Goal: Find specific page/section: Find specific page/section

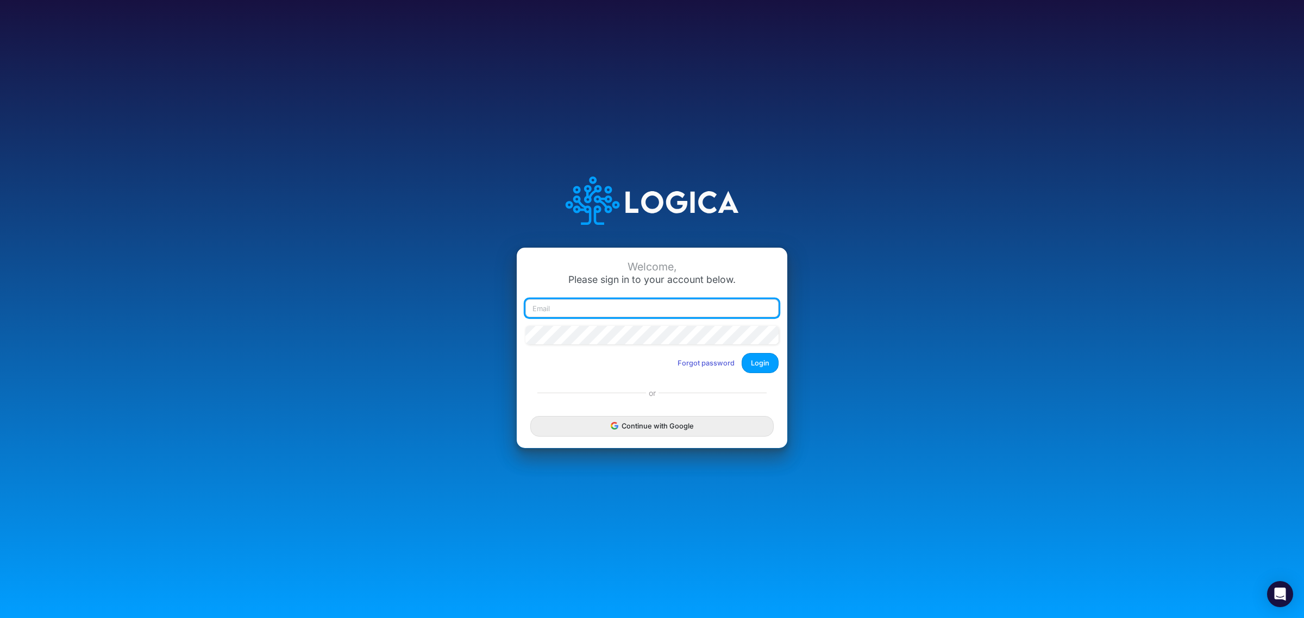
click at [568, 311] on input "email" at bounding box center [651, 308] width 253 height 18
type input "[EMAIL_ADDRESS][DOMAIN_NAME]"
click at [757, 360] on button "Login" at bounding box center [760, 363] width 37 height 20
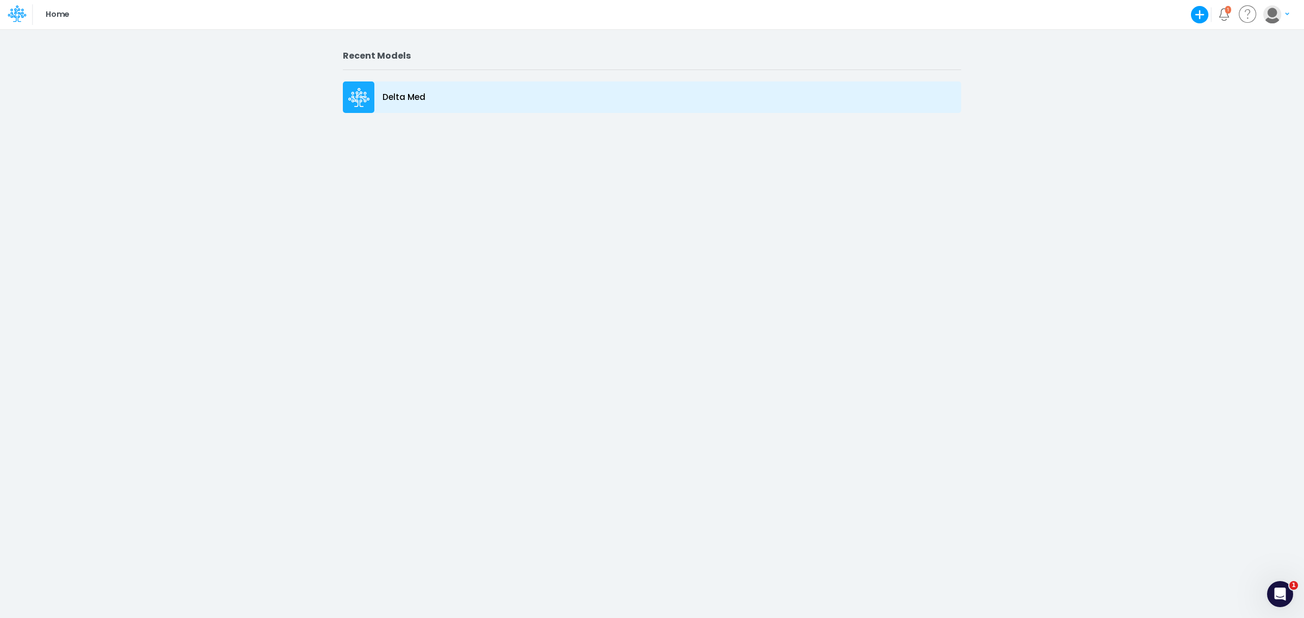
click at [389, 93] on p "Delta Med" at bounding box center [403, 97] width 43 height 12
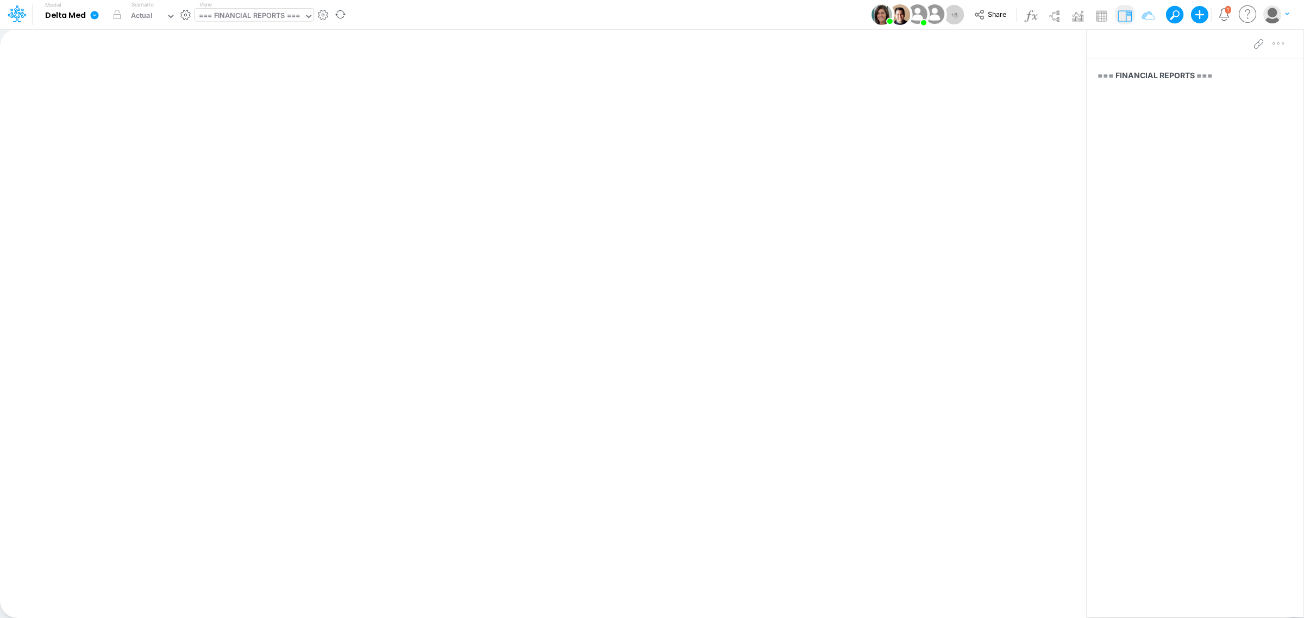
click at [307, 15] on icon at bounding box center [308, 16] width 5 height 3
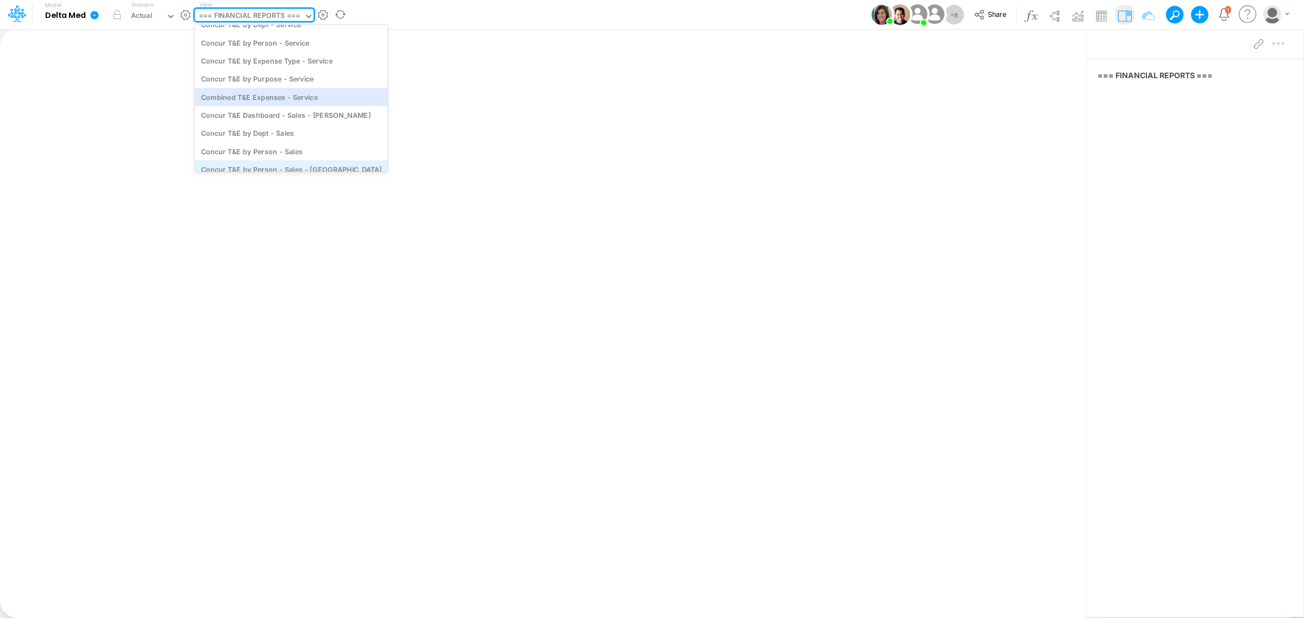
scroll to position [535, 0]
click at [291, 98] on div "Concur T&E Dashboard - Sales - McGurk" at bounding box center [291, 99] width 193 height 18
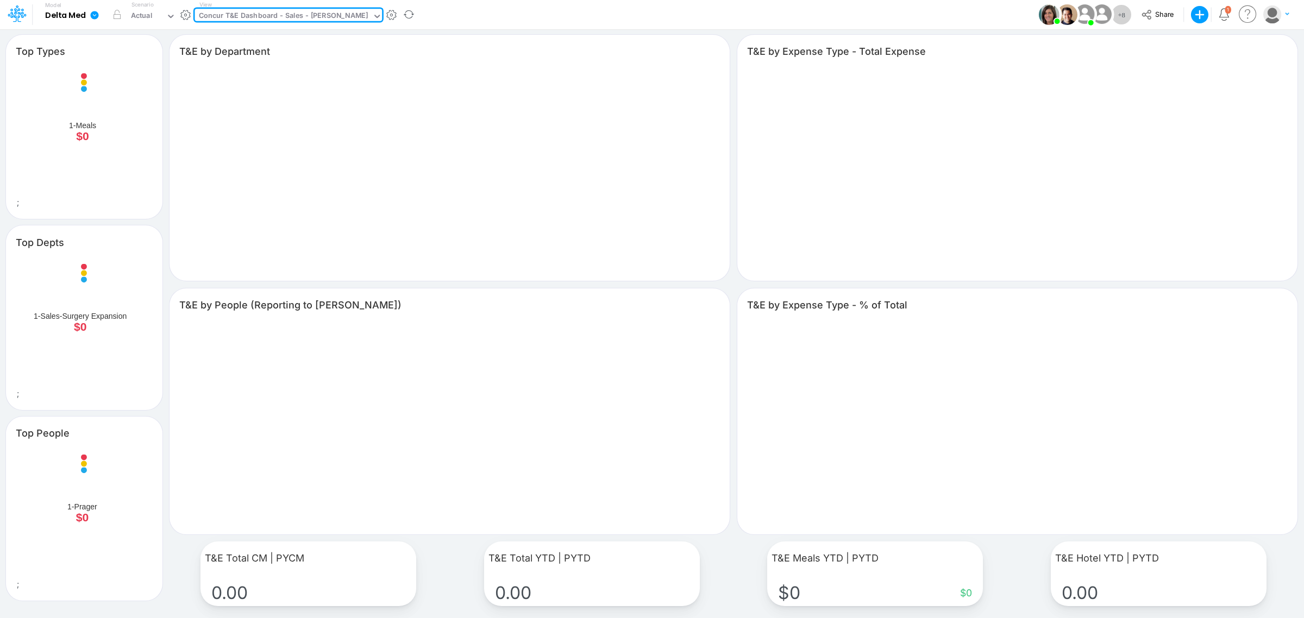
click at [372, 15] on icon at bounding box center [377, 16] width 10 height 10
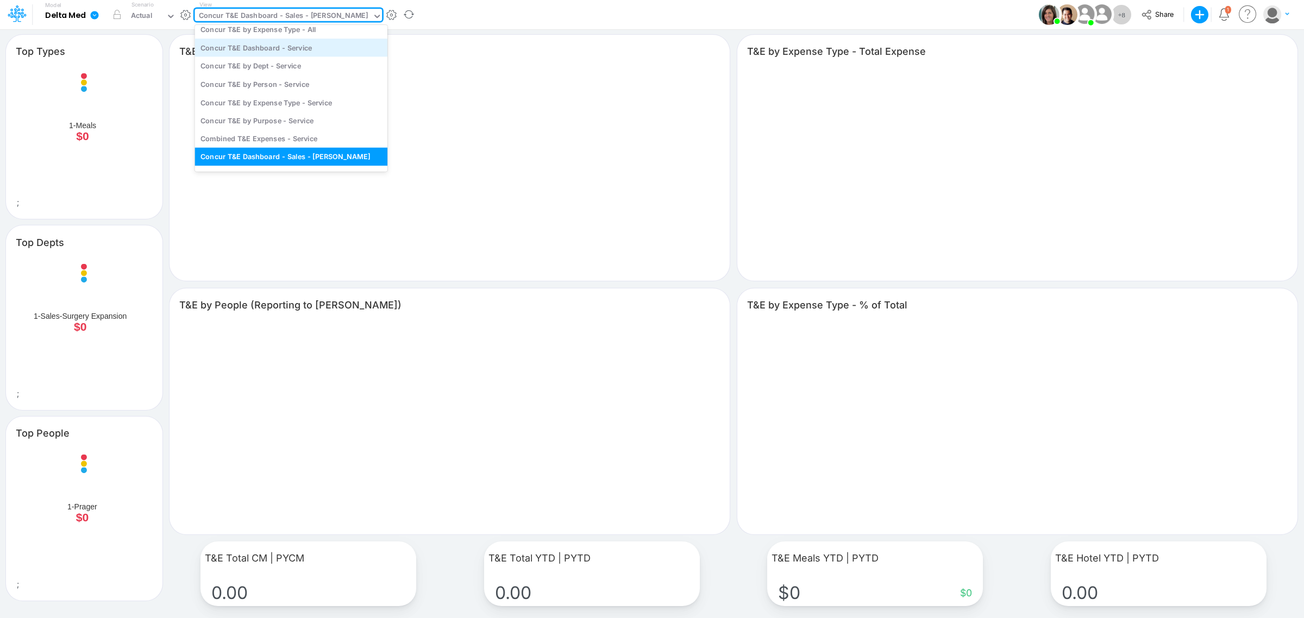
click at [288, 41] on div "Concur T&E Dashboard - Service" at bounding box center [291, 48] width 193 height 18
type input "Top Depts"
type input "Top Types"
type input "T&E by Expense Type - Total Expenses"
type input "T&E by Person (Top 5 by 2024 Spend)"
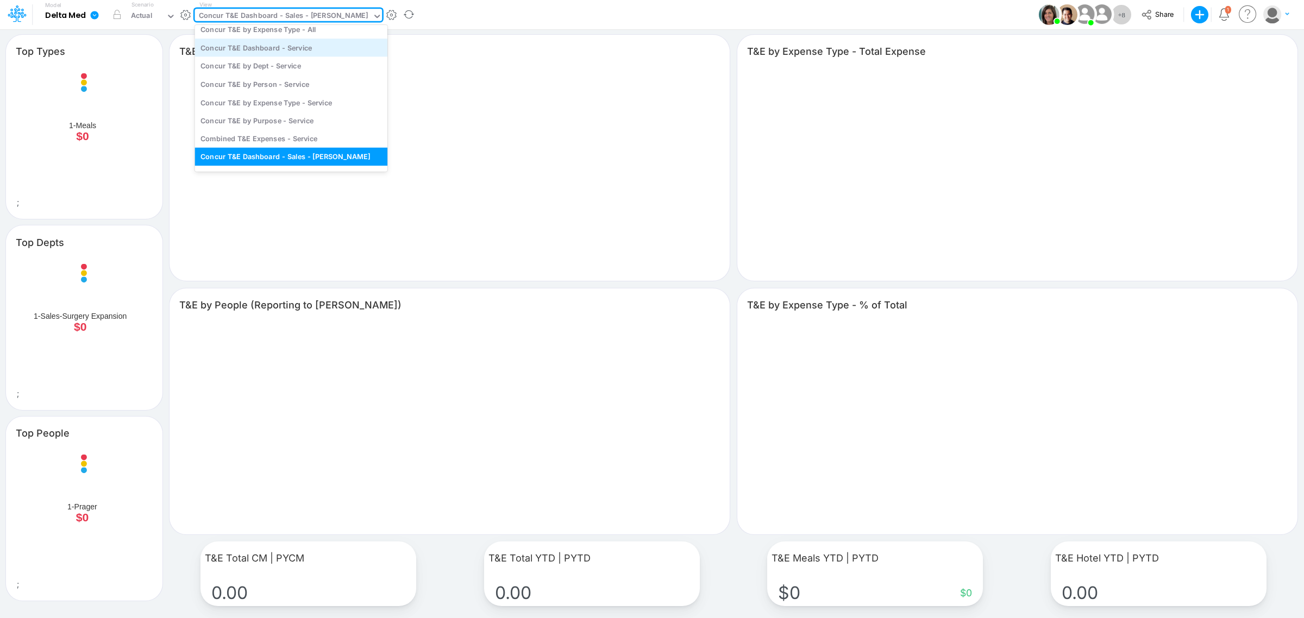
type input "T&E Chicago YTD | PYTD"
type input "T&E GL MI YTD | PYTD"
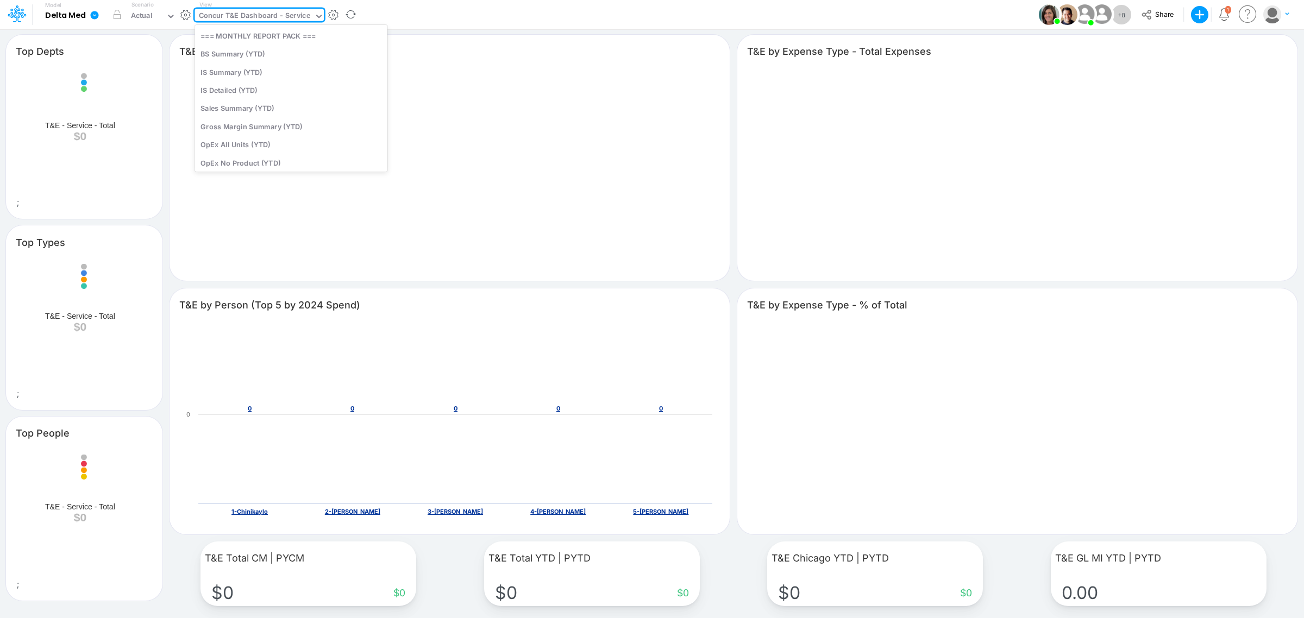
click at [321, 14] on icon at bounding box center [319, 16] width 10 height 10
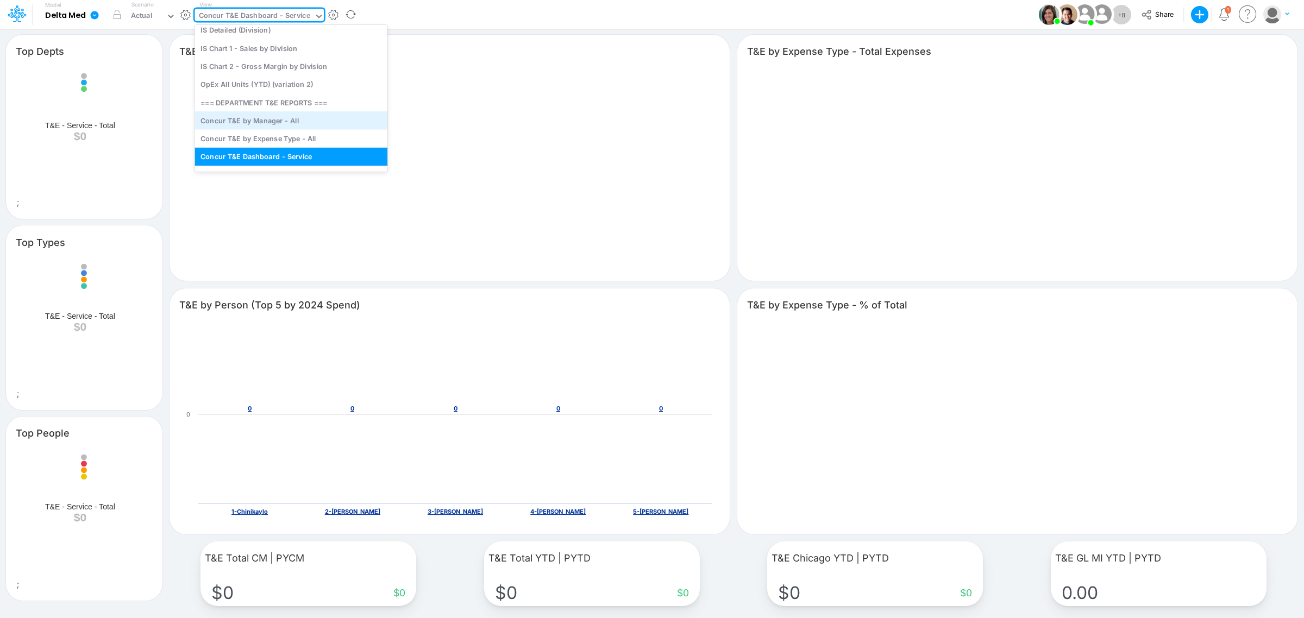
click at [270, 123] on div "Concur T&E by Manager - All" at bounding box center [291, 120] width 193 height 18
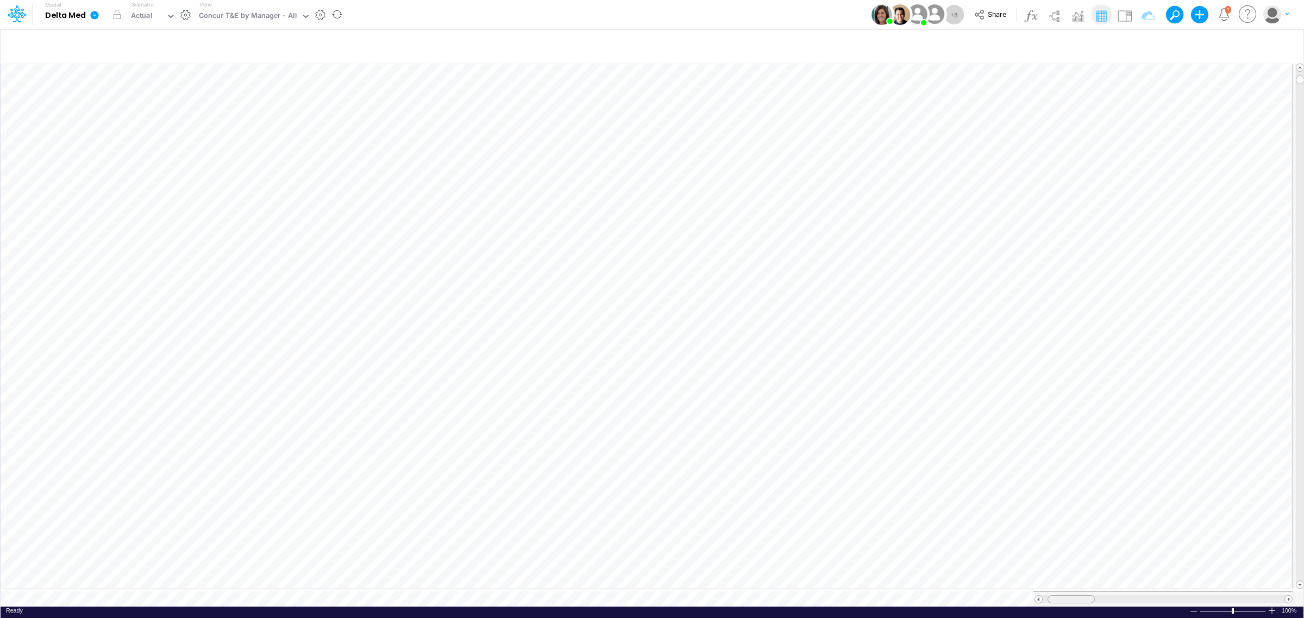
click at [952, 572] on table at bounding box center [653, 334] width 1304 height 546
click at [299, 14] on input "text" at bounding box center [299, 16] width 1 height 10
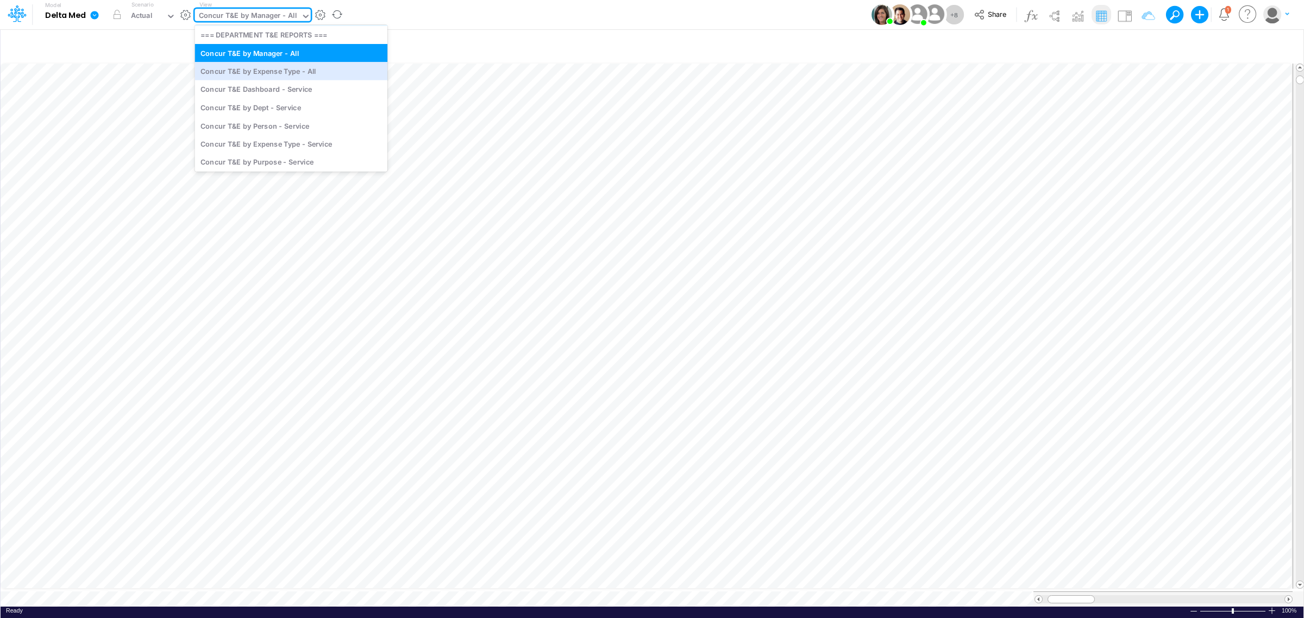
scroll to position [444, 0]
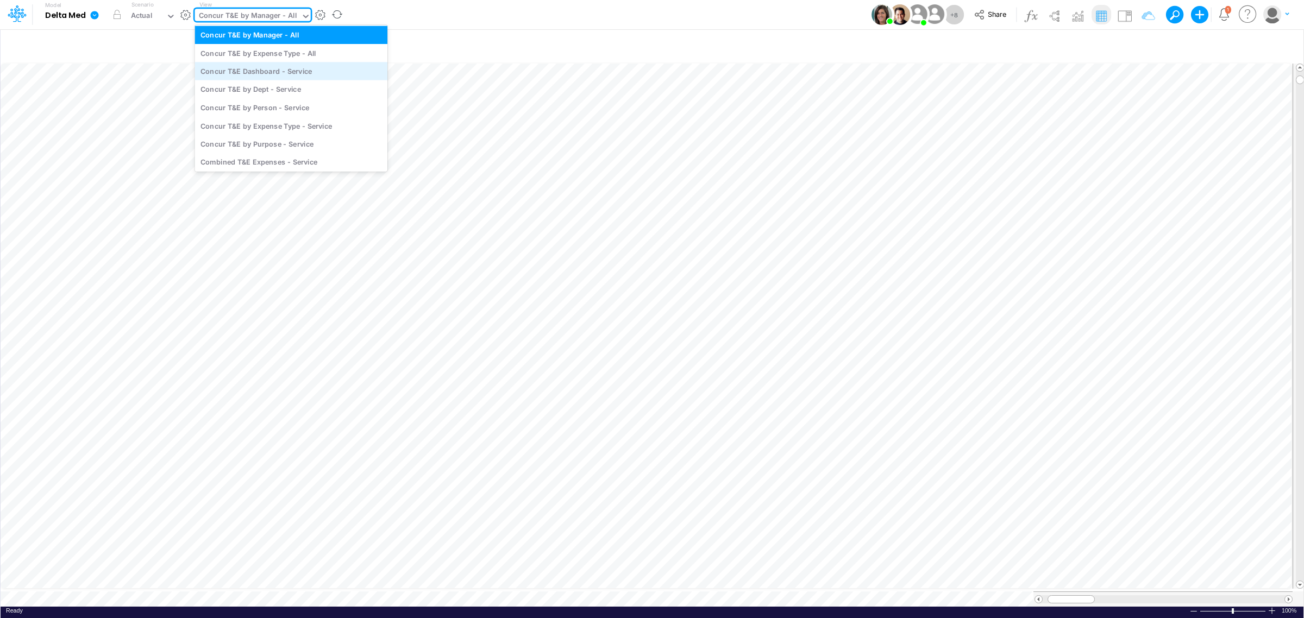
click at [251, 73] on div "Concur T&E Dashboard - Service" at bounding box center [291, 71] width 193 height 18
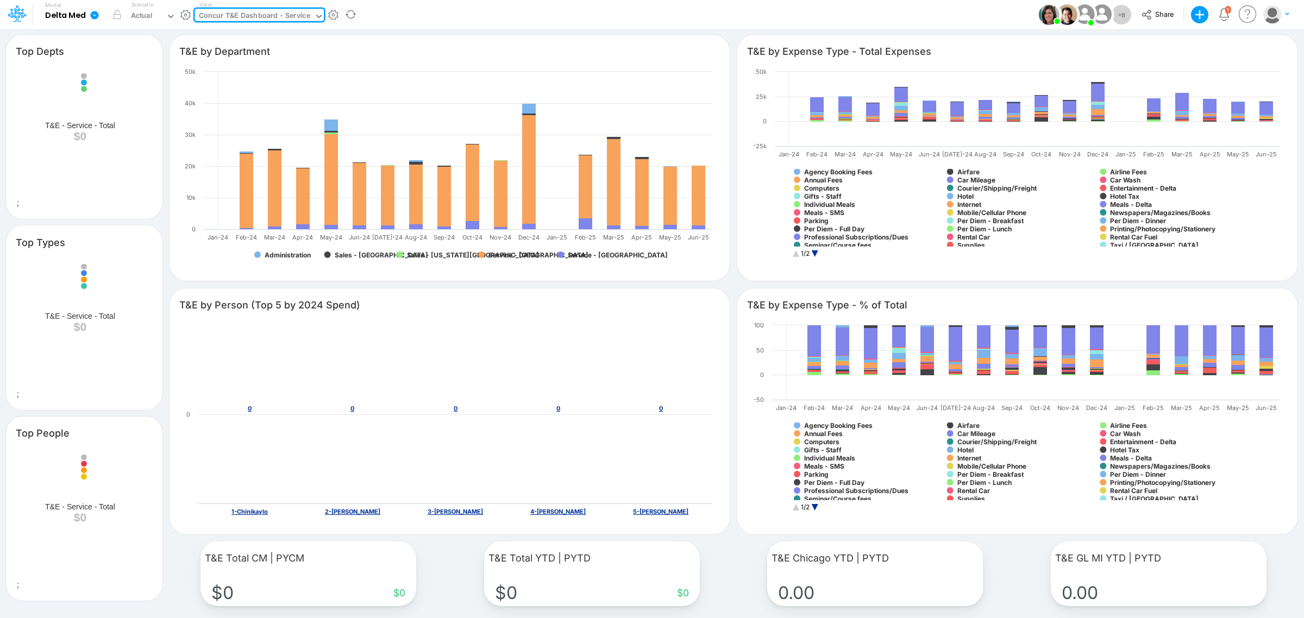
click at [318, 17] on icon at bounding box center [319, 16] width 10 height 10
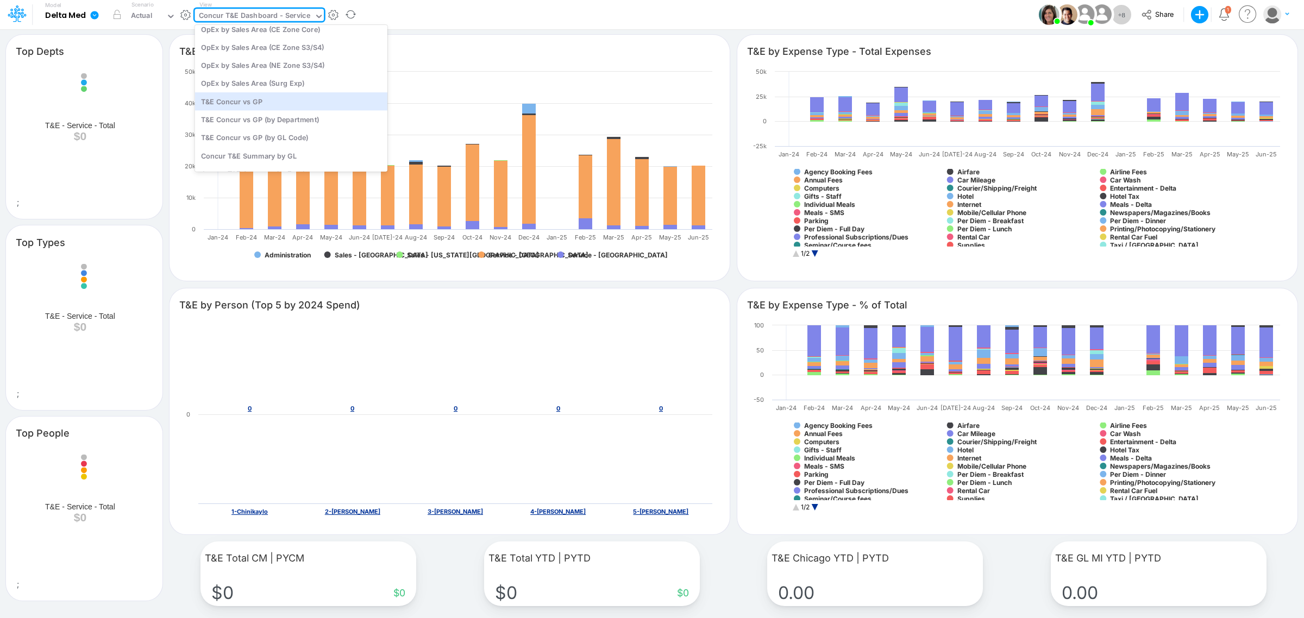
scroll to position [1096, 0]
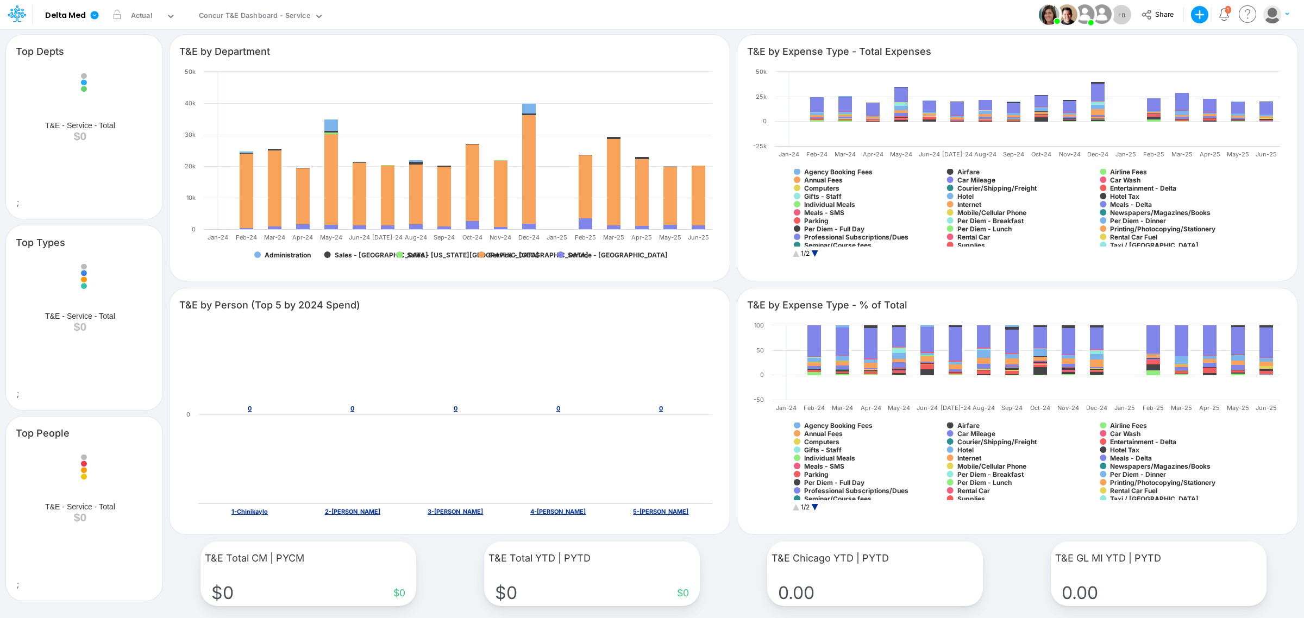
click at [568, 17] on div "Model Delta Med Edit model settings Duplicate Import QuickBooks QuickBooks Onli…" at bounding box center [651, 14] width 1173 height 29
